Goal: Check status: Check status

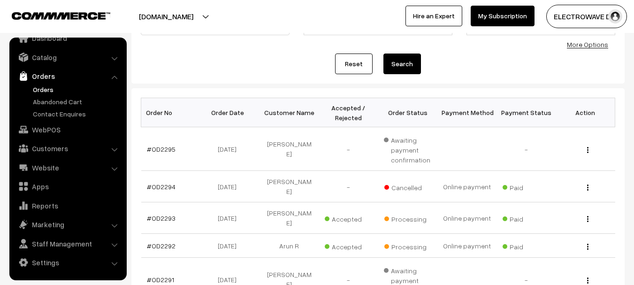
scroll to position [94, 0]
click at [166, 152] on link "#OD2295" at bounding box center [161, 149] width 29 height 8
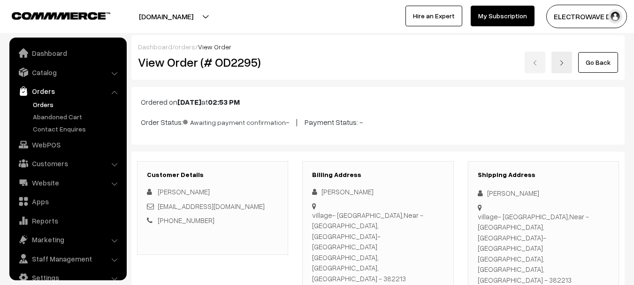
scroll to position [15, 0]
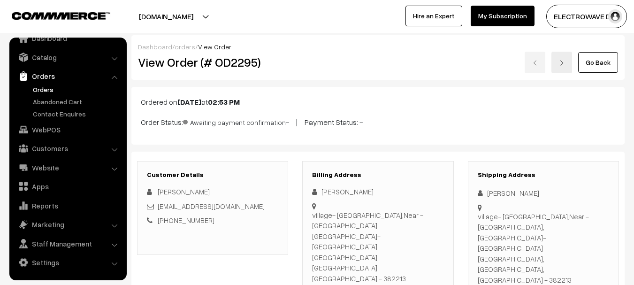
click at [44, 87] on link "Orders" at bounding box center [77, 89] width 93 height 10
